Goal: Task Accomplishment & Management: Use online tool/utility

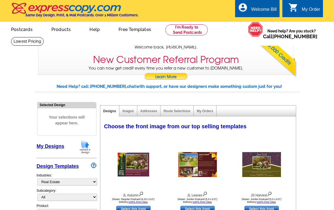
select select "785"
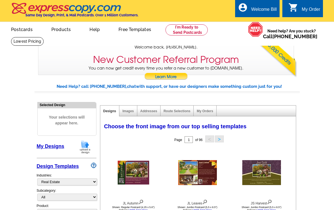
click at [53, 149] on link "My Designs" at bounding box center [51, 146] width 28 height 6
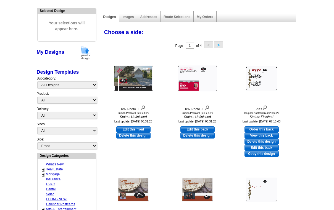
scroll to position [95, 0]
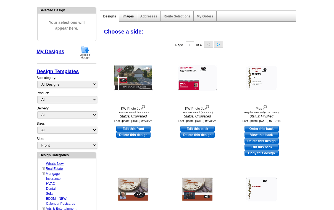
click at [129, 18] on link "Images" at bounding box center [127, 16] width 11 height 4
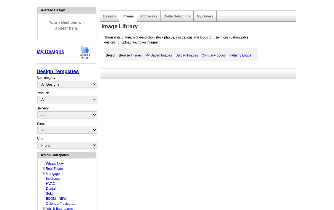
click at [155, 59] on link "My Saved Images" at bounding box center [158, 55] width 29 height 7
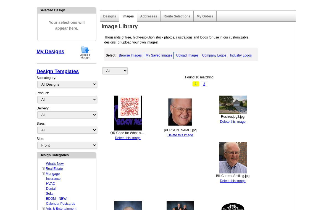
click at [2, 151] on main "Need Help? call 800-260-5887, chat with support, or have our designers make som…" at bounding box center [167, 192] width 334 height 407
click at [40, 54] on link "My Designs" at bounding box center [51, 52] width 28 height 6
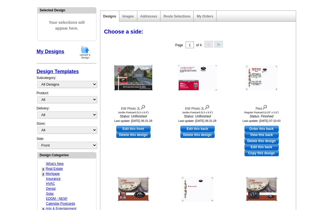
drag, startPoint x: 1, startPoint y: 153, endPoint x: 13, endPoint y: 159, distance: 13.5
click at [2, 154] on main "Need Help? call 800-260-5887, chat with support, or have our designers make som…" at bounding box center [167, 181] width 334 height 385
click at [142, 132] on link "Edit this front" at bounding box center [133, 128] width 34 height 6
select select "2"
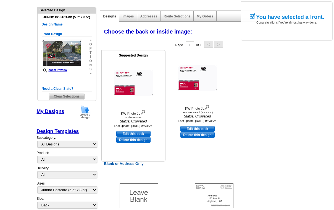
click at [138, 137] on link "Edit this back" at bounding box center [133, 133] width 34 height 6
select select "front"
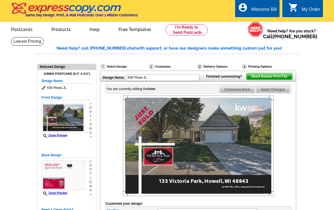
click at [234, 93] on span "Customize Back" at bounding box center [237, 89] width 35 height 7
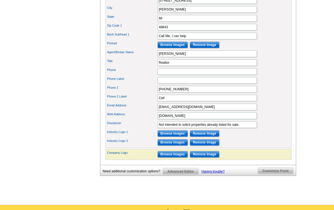
scroll to position [252, 0]
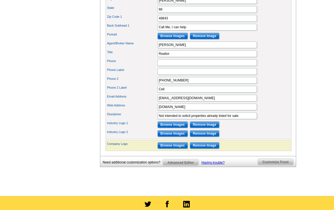
click at [188, 159] on span "Advanced Editor" at bounding box center [181, 162] width 36 height 7
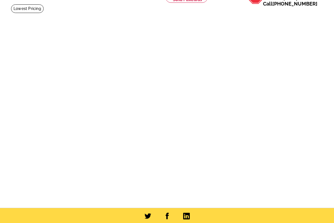
scroll to position [33, 0]
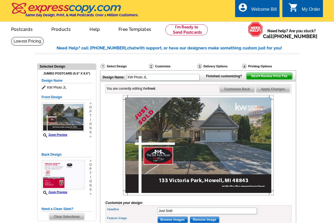
click at [4, 170] on main "Need Help? call [PHONE_NUMBER], chat with support, or have our designers make s…" at bounding box center [167, 173] width 334 height 256
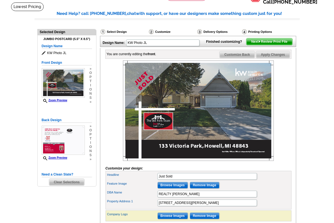
scroll to position [33, 0]
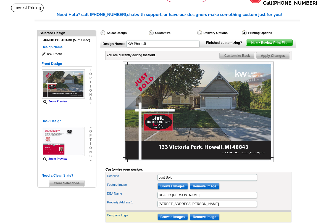
click at [231, 59] on span "Customize Back" at bounding box center [237, 56] width 35 height 7
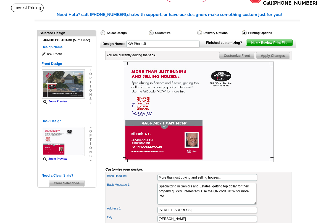
click at [2, 121] on main "Need Help? call [PHONE_NUMBER], chat with support, or have our designers make s…" at bounding box center [167, 213] width 334 height 402
